Goal: Find contact information: Find contact information

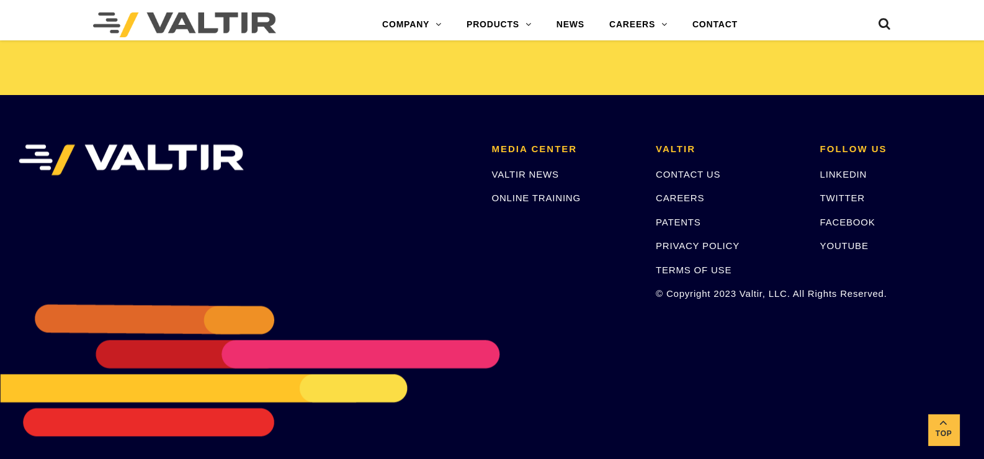
scroll to position [2621, 0]
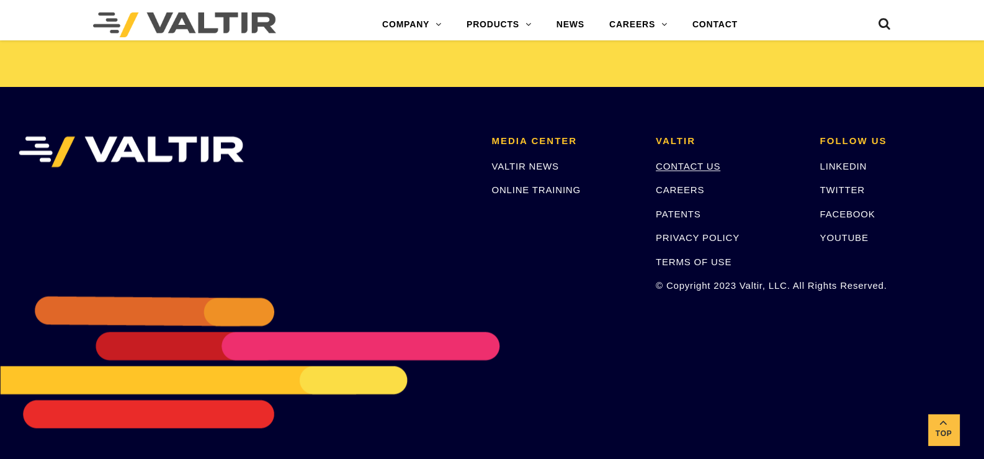
click at [690, 165] on link "CONTACT US" at bounding box center [688, 166] width 65 height 11
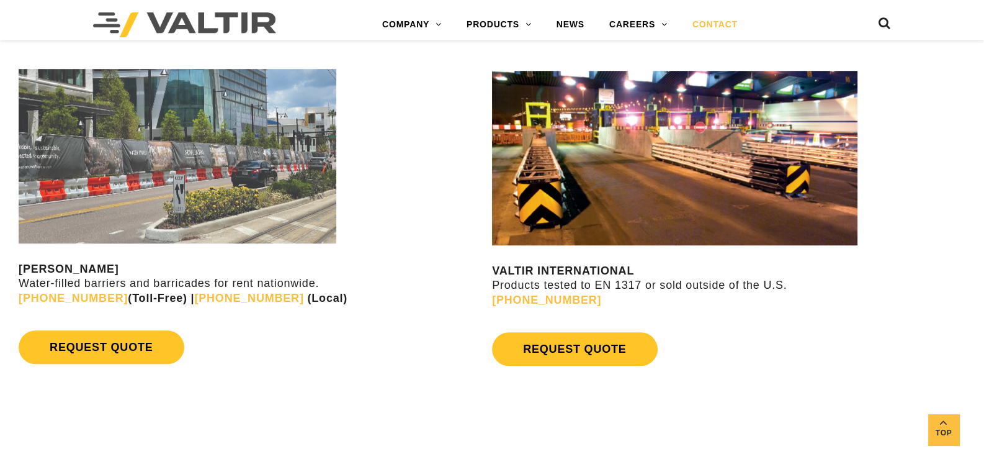
scroll to position [1303, 0]
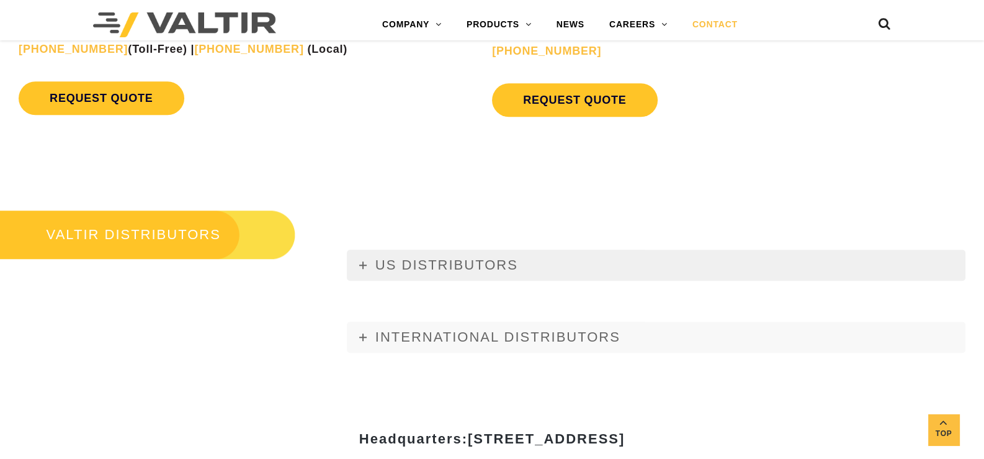
click at [361, 263] on icon at bounding box center [362, 264] width 7 height 7
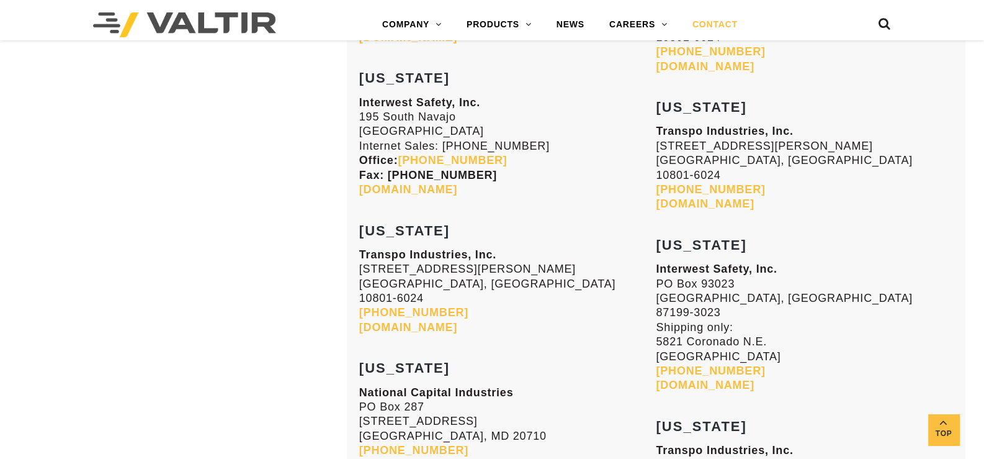
scroll to position [2234, 0]
